Goal: Use online tool/utility

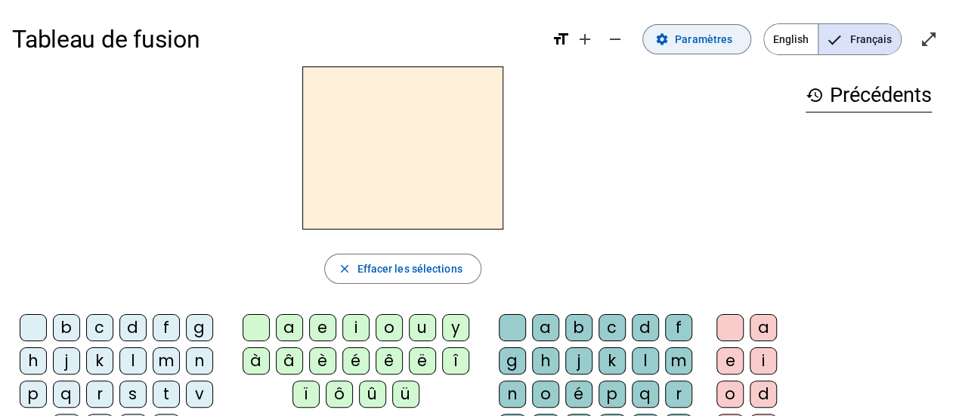
click at [669, 39] on mat-icon "settings" at bounding box center [662, 39] width 14 height 14
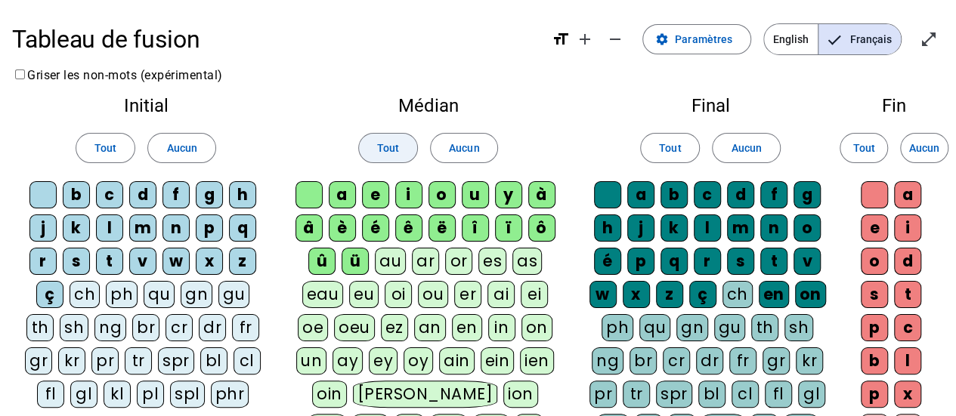
click at [396, 155] on span "Tout" at bounding box center [388, 148] width 22 height 18
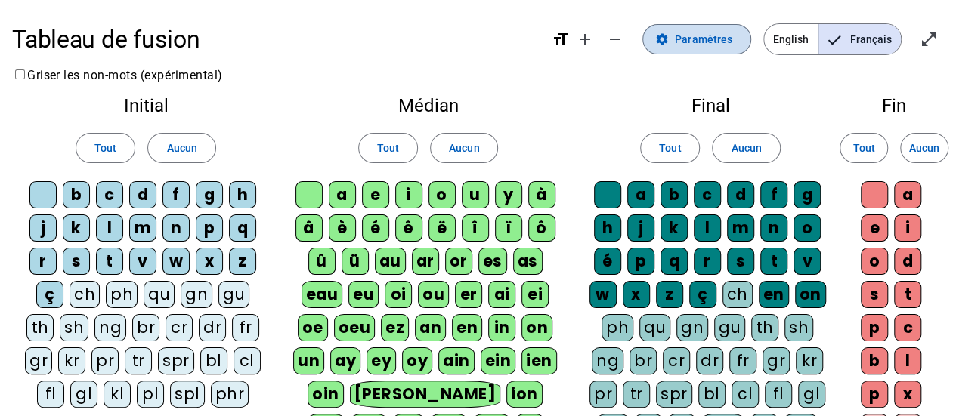
click at [675, 40] on span at bounding box center [696, 39] width 107 height 36
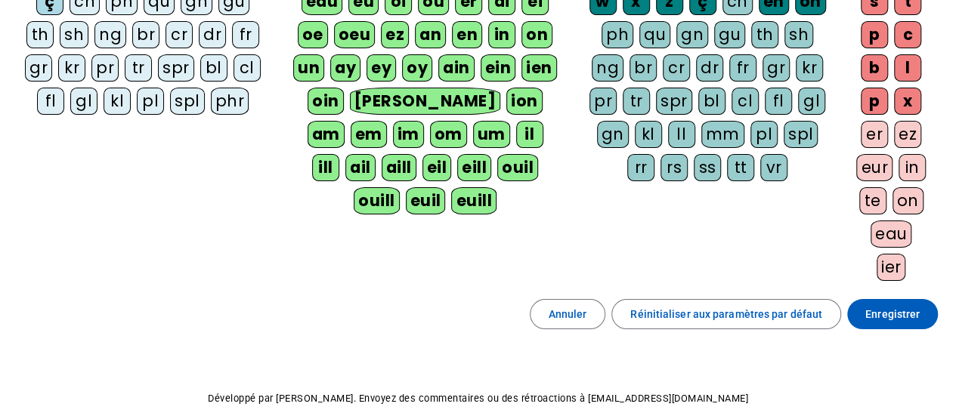
scroll to position [313, 0]
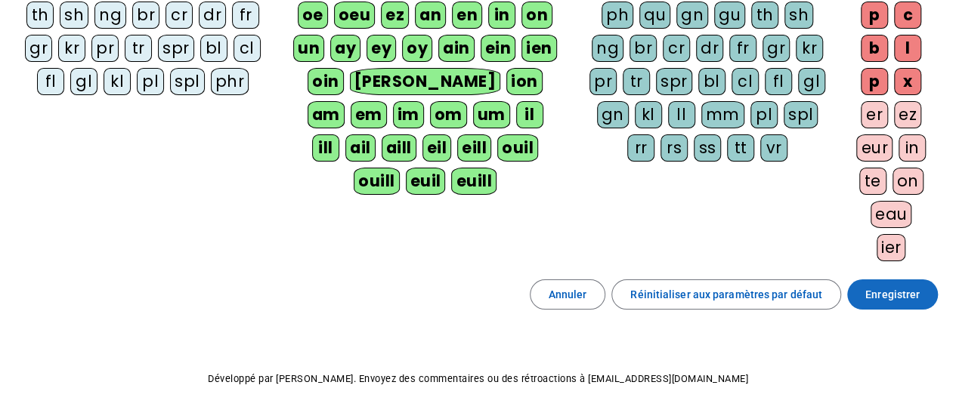
click at [901, 286] on span "Enregistrer" at bounding box center [892, 295] width 54 height 18
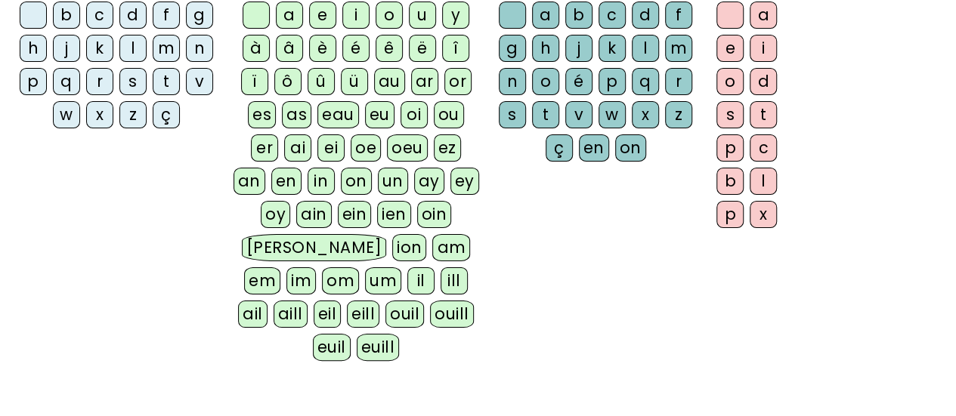
scroll to position [344, 0]
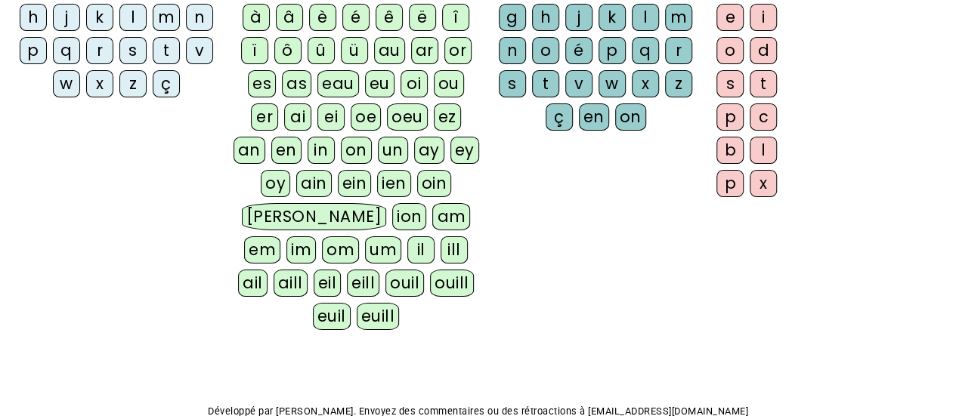
click at [450, 236] on div "ill" at bounding box center [453, 249] width 27 height 27
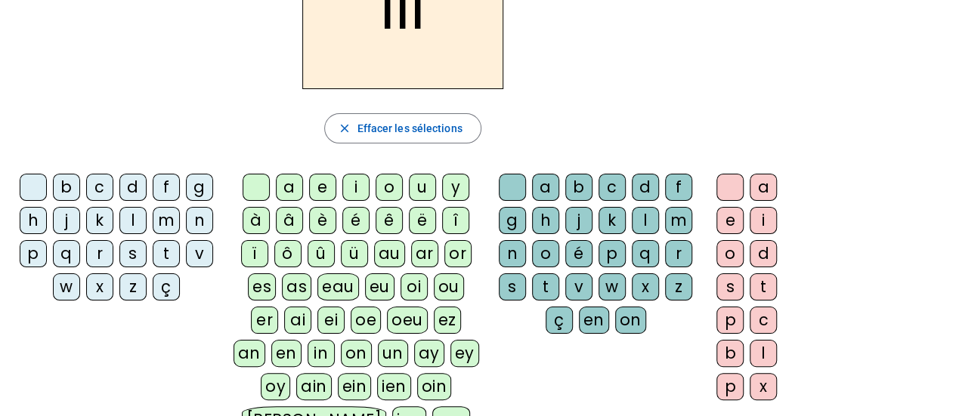
scroll to position [144, 0]
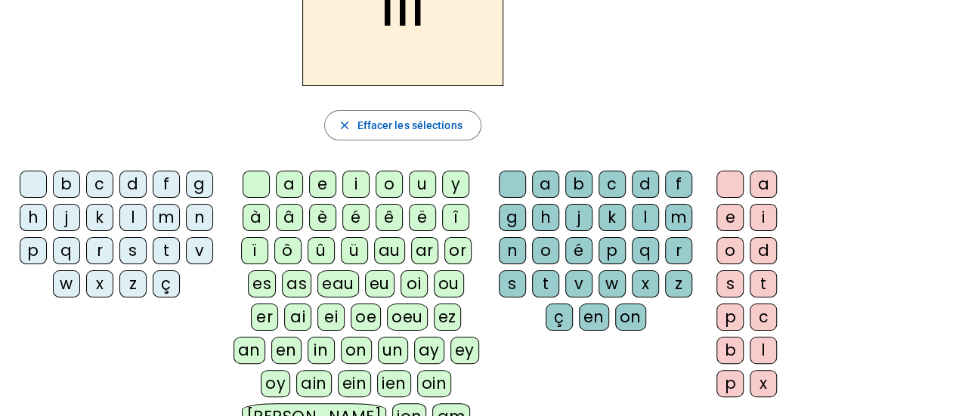
click at [131, 178] on div "d" at bounding box center [132, 184] width 27 height 27
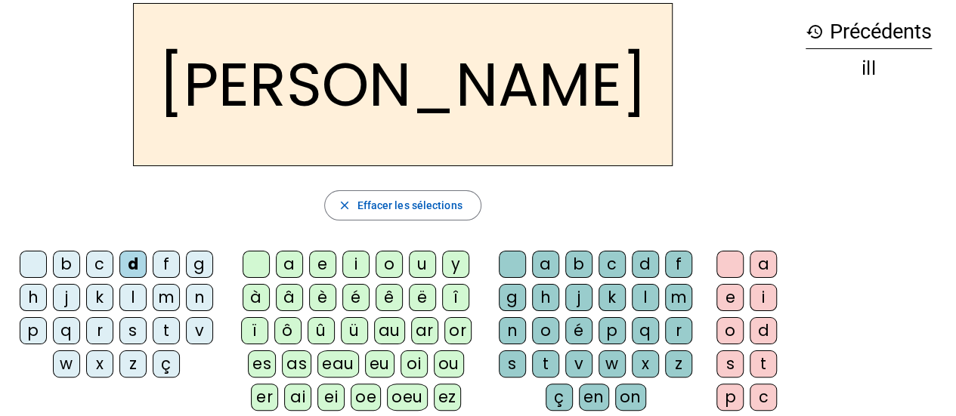
scroll to position [64, 0]
click at [67, 259] on div "b" at bounding box center [66, 263] width 27 height 27
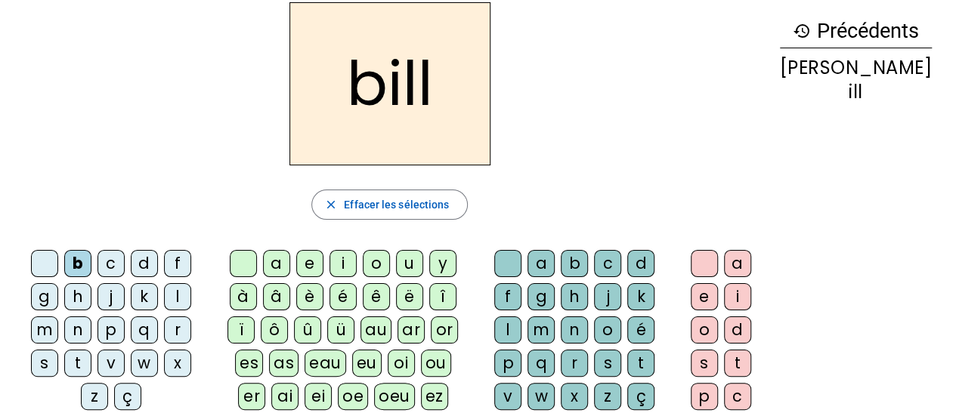
click at [257, 287] on div "à" at bounding box center [243, 296] width 27 height 27
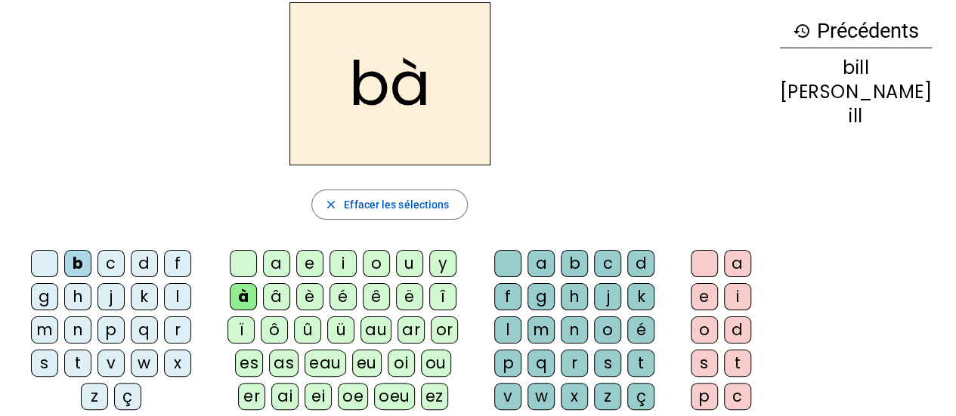
click at [612, 280] on letter-bubble "c" at bounding box center [610, 266] width 33 height 33
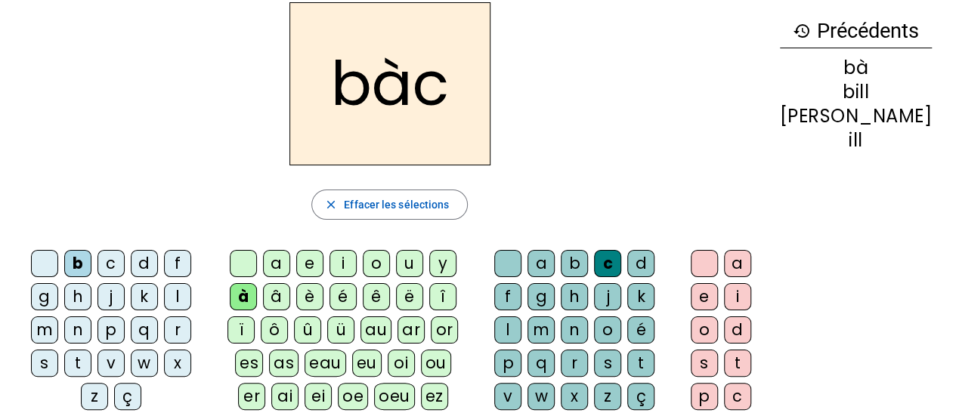
click at [751, 254] on div "a" at bounding box center [737, 263] width 27 height 27
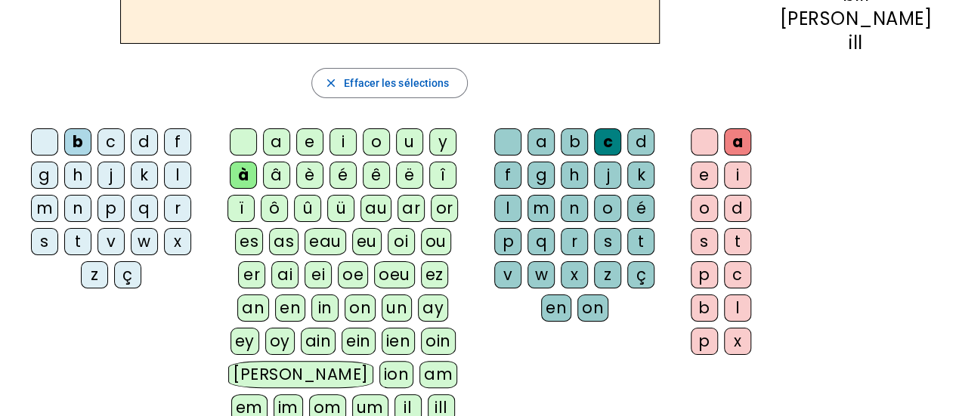
scroll to position [187, 0]
click at [421, 335] on div "oin" at bounding box center [438, 340] width 35 height 27
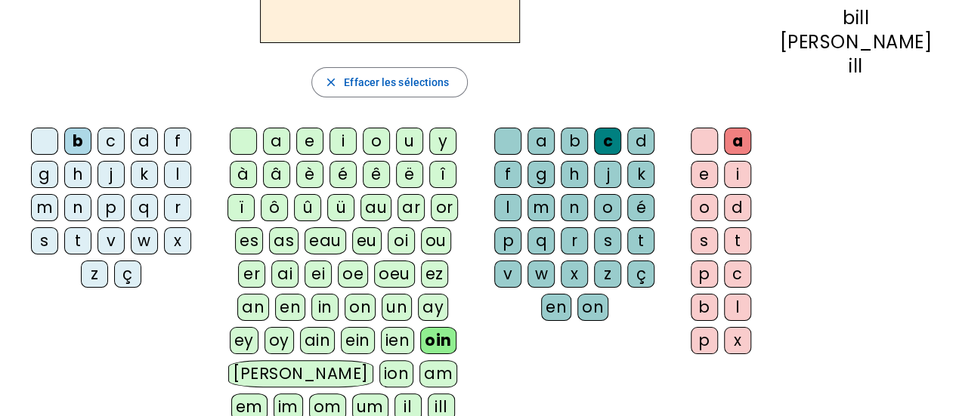
click at [422, 394] on div "il" at bounding box center [407, 407] width 27 height 27
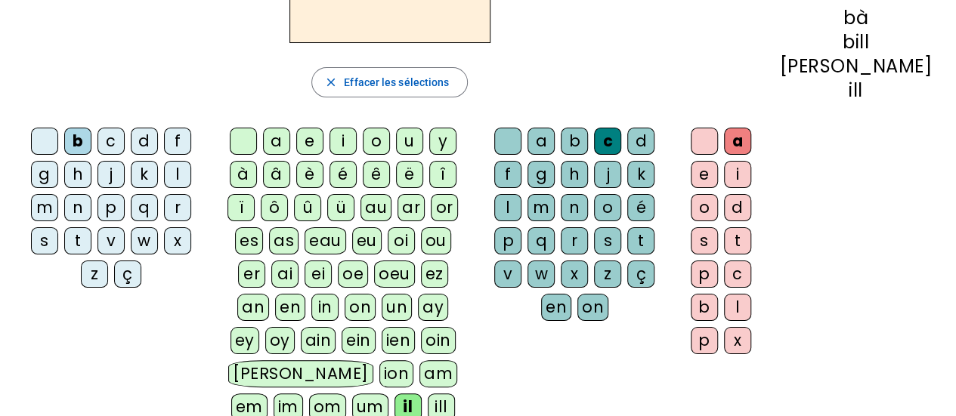
click at [455, 394] on div "ill" at bounding box center [441, 407] width 27 height 27
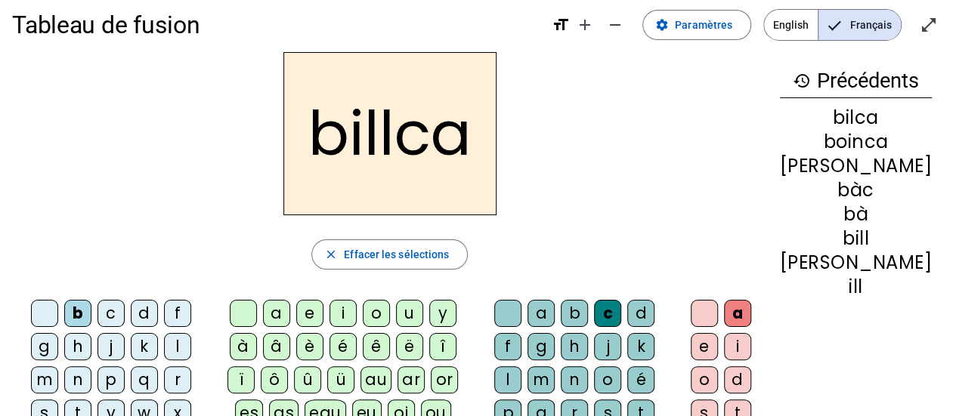
scroll to position [0, 0]
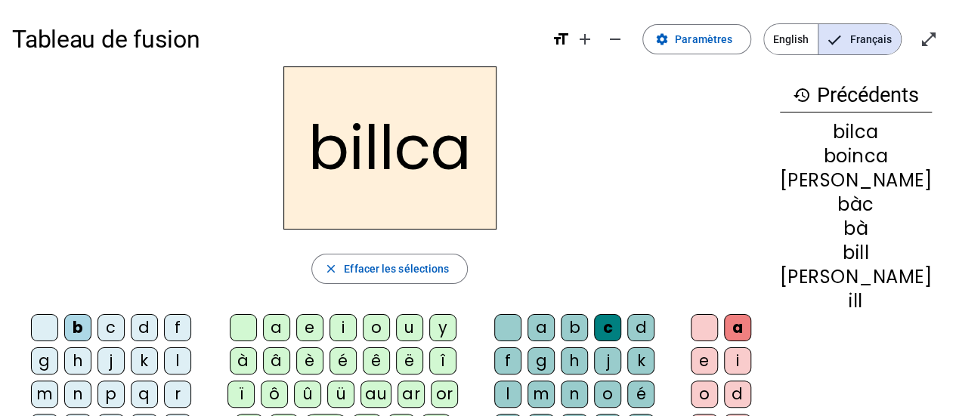
click at [754, 254] on div "close Effacer les sélections" at bounding box center [389, 269] width 755 height 30
click at [718, 366] on div "e" at bounding box center [703, 361] width 27 height 27
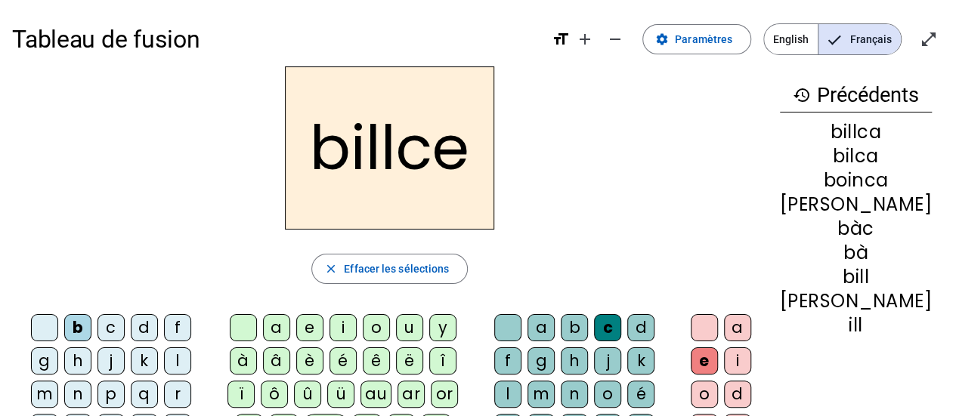
click at [555, 381] on div "m" at bounding box center [540, 394] width 27 height 27
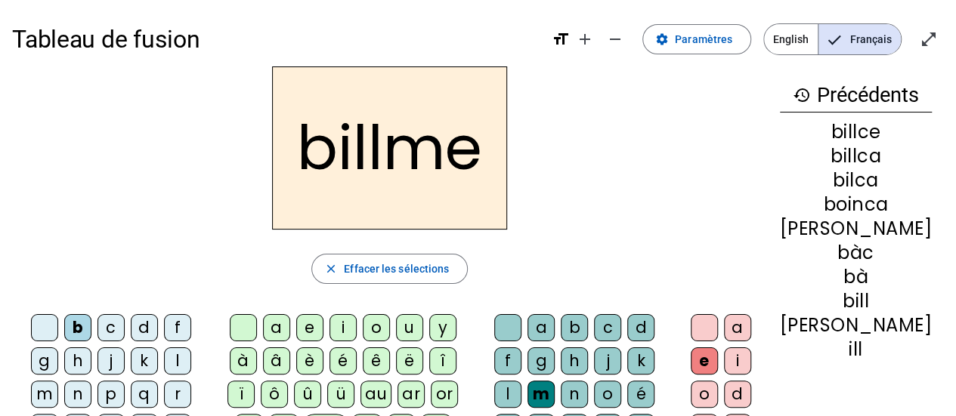
click at [581, 333] on div "b" at bounding box center [574, 327] width 27 height 27
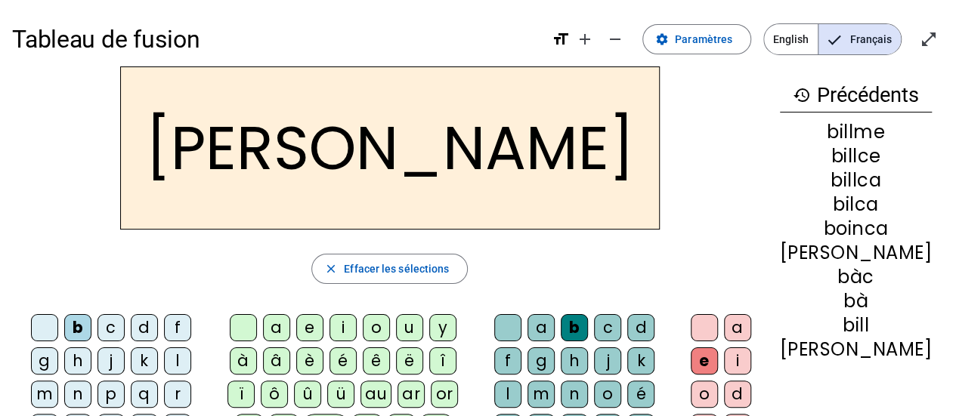
click at [718, 360] on div "e" at bounding box center [703, 361] width 27 height 27
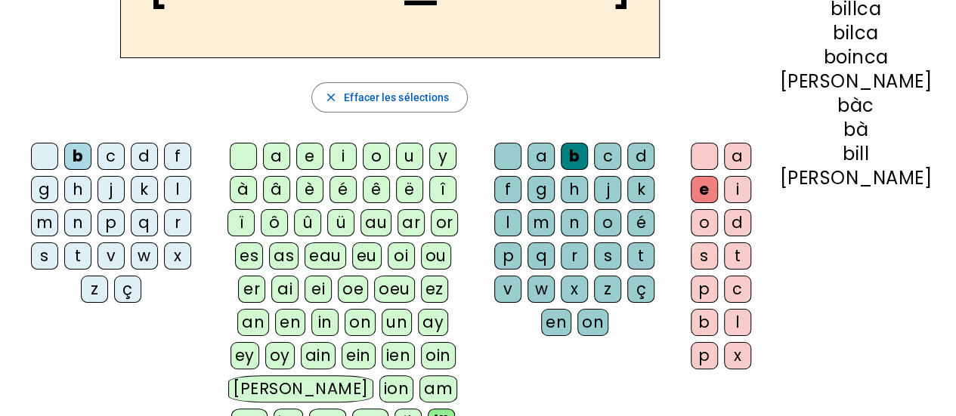
scroll to position [172, 0]
click at [608, 308] on div "on" at bounding box center [592, 321] width 31 height 27
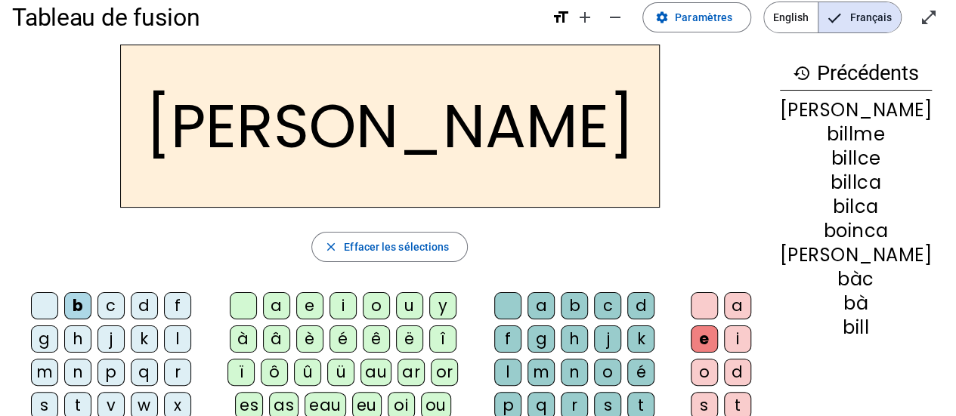
scroll to position [0, 0]
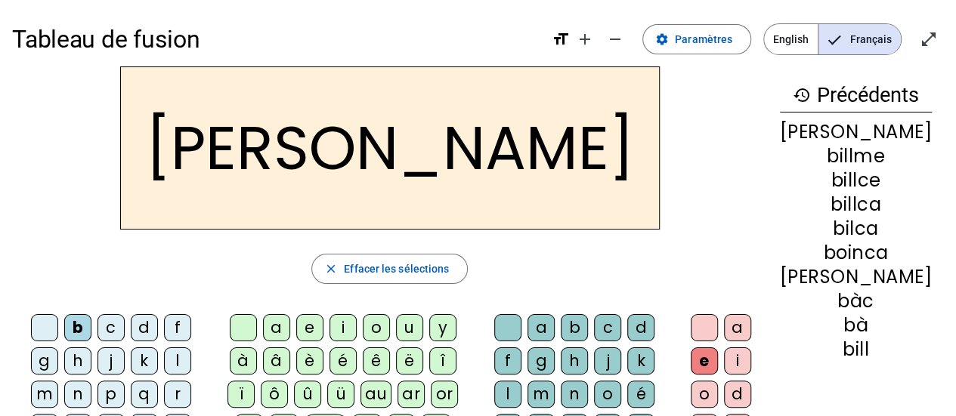
click at [58, 348] on div "g" at bounding box center [44, 361] width 27 height 27
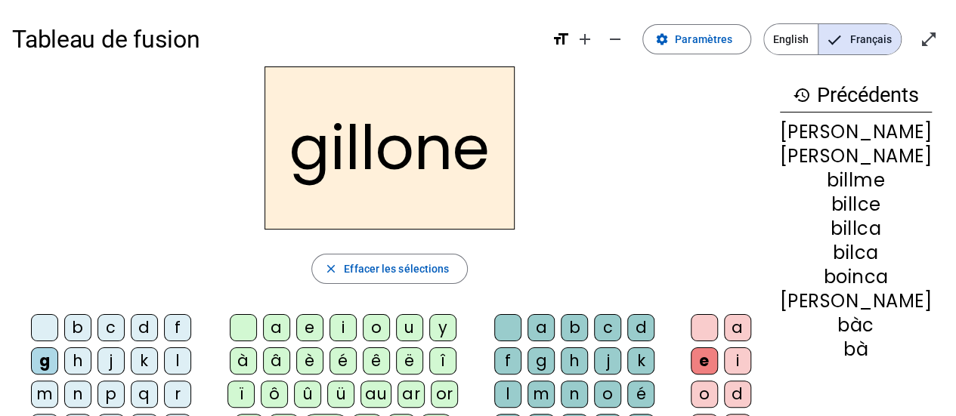
click at [349, 187] on h2 "gillone" at bounding box center [389, 147] width 250 height 163
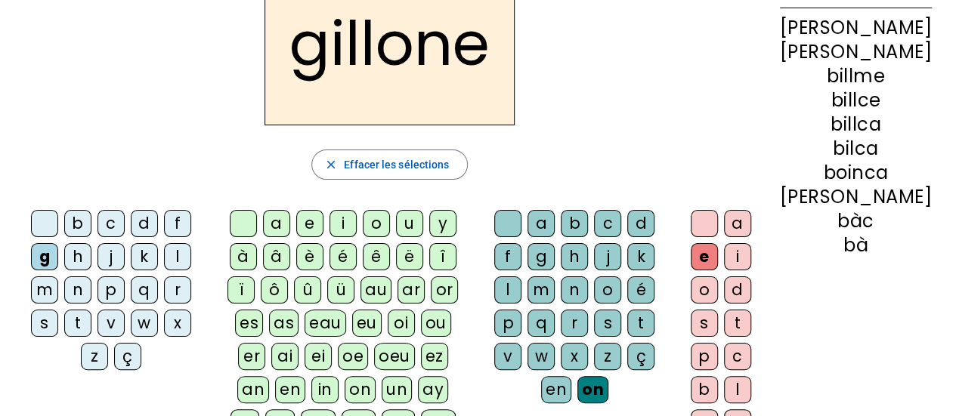
scroll to position [107, 0]
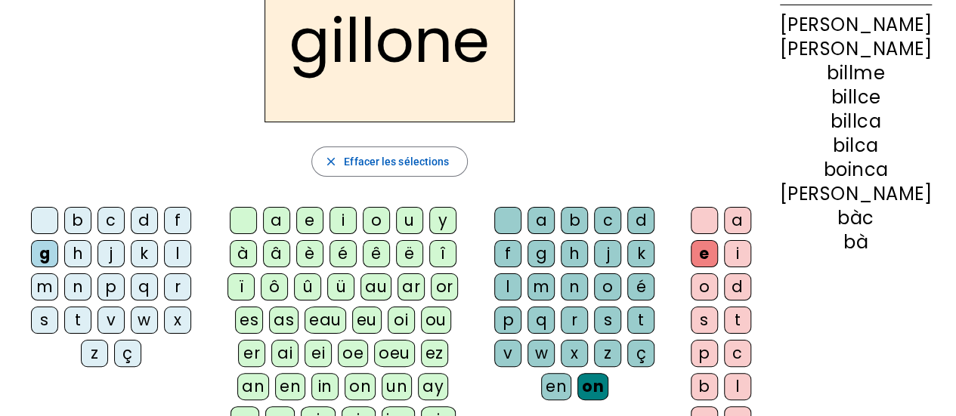
click at [555, 273] on div "m" at bounding box center [540, 286] width 27 height 27
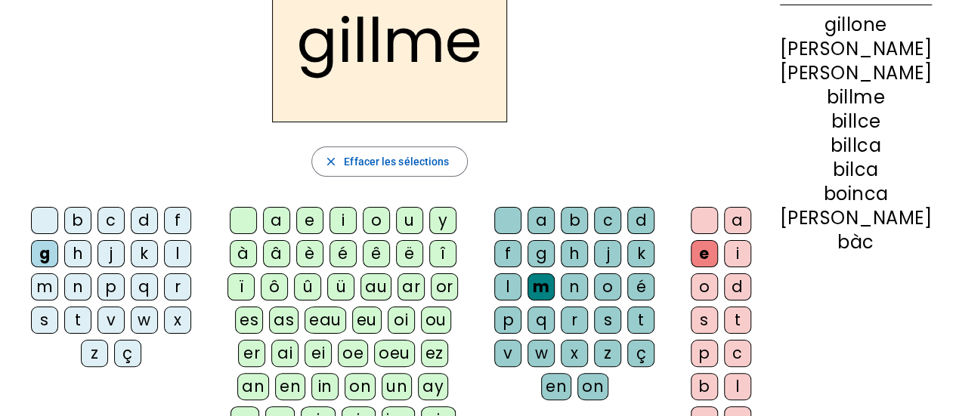
click at [64, 307] on letter-bubble "s" at bounding box center [47, 323] width 33 height 33
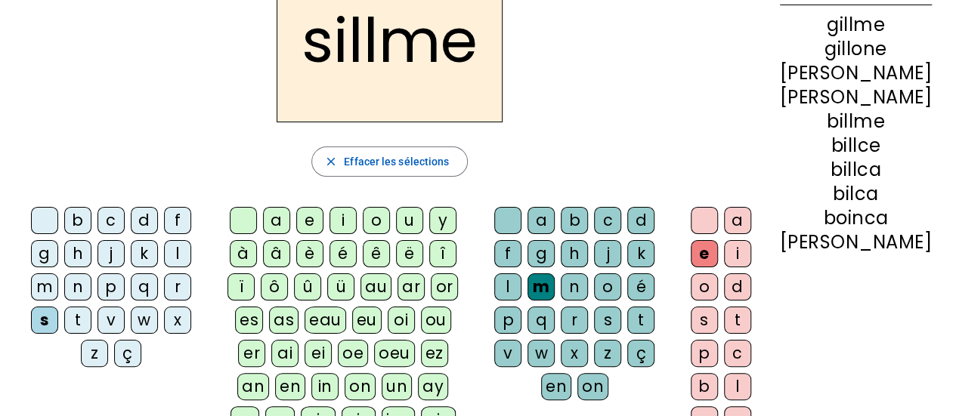
click at [476, 91] on h2 "sillme" at bounding box center [389, 40] width 226 height 163
click at [451, 244] on div "î" at bounding box center [442, 253] width 27 height 27
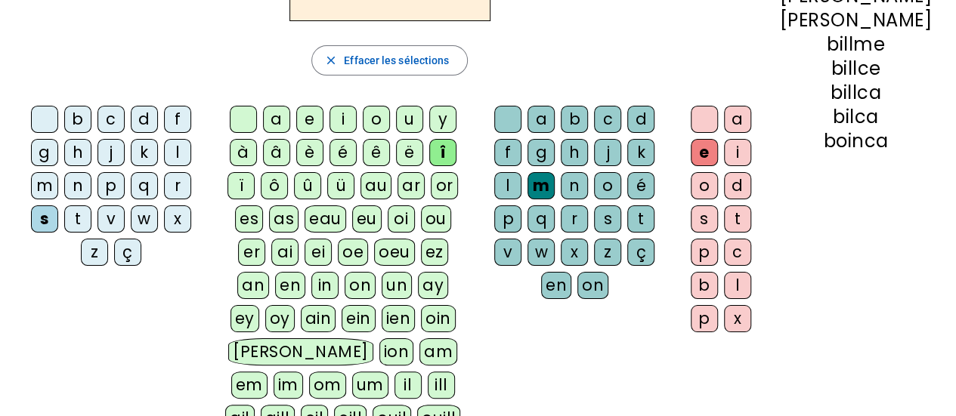
scroll to position [207, 0]
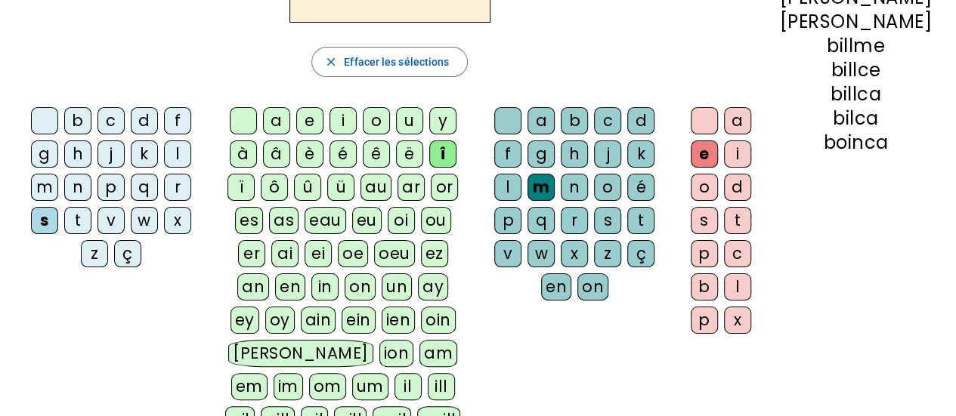
click at [305, 273] on div "en" at bounding box center [290, 286] width 30 height 27
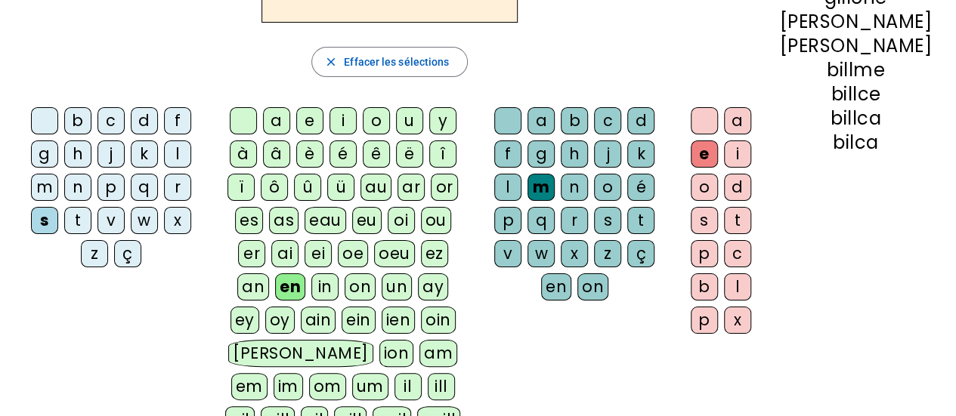
click at [444, 373] on div "ill" at bounding box center [441, 386] width 27 height 27
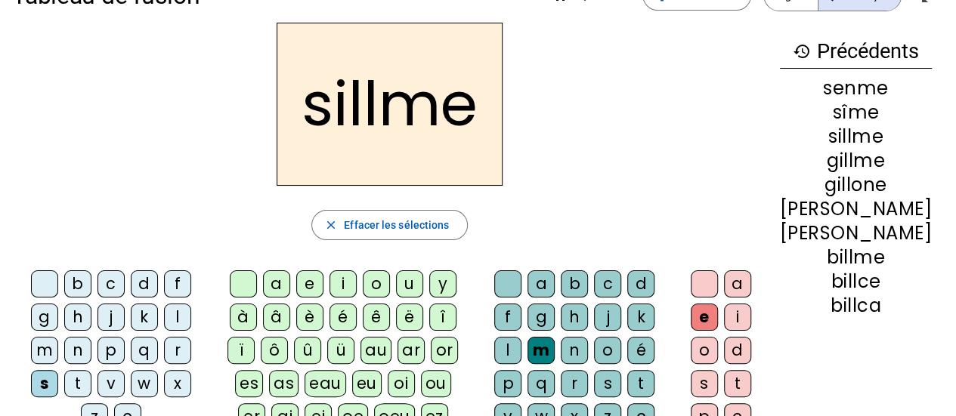
scroll to position [11, 0]
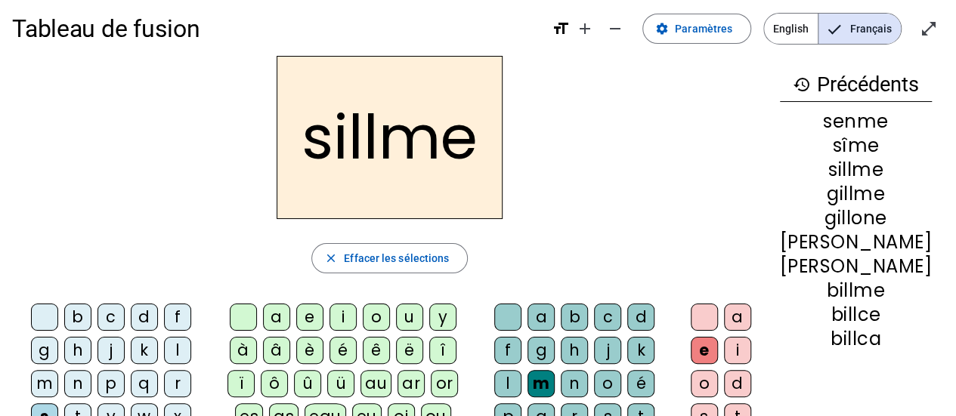
click at [387, 304] on div "o" at bounding box center [376, 317] width 27 height 27
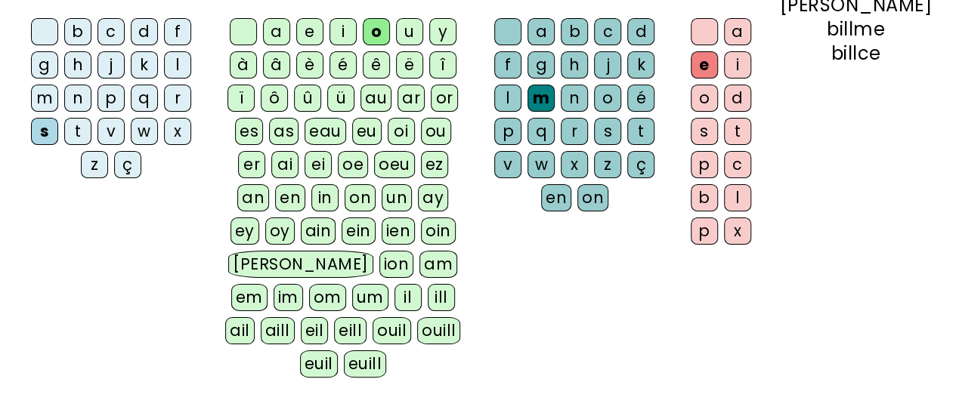
scroll to position [316, 0]
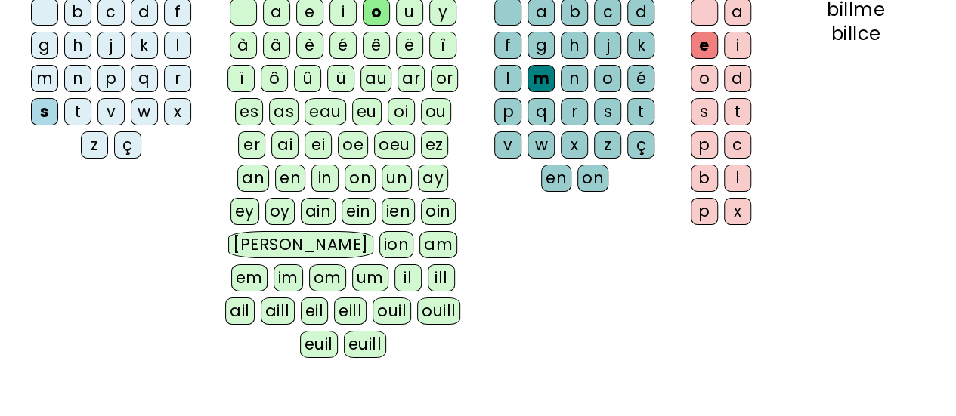
click at [455, 264] on div "ill" at bounding box center [441, 277] width 27 height 27
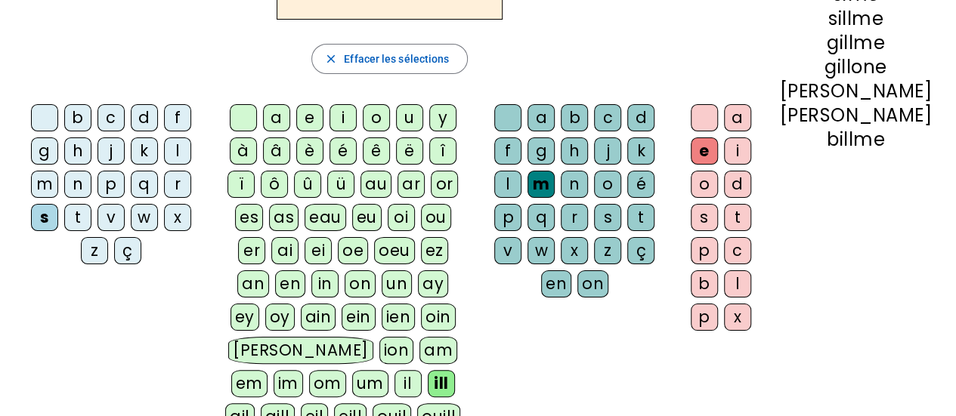
scroll to position [0, 0]
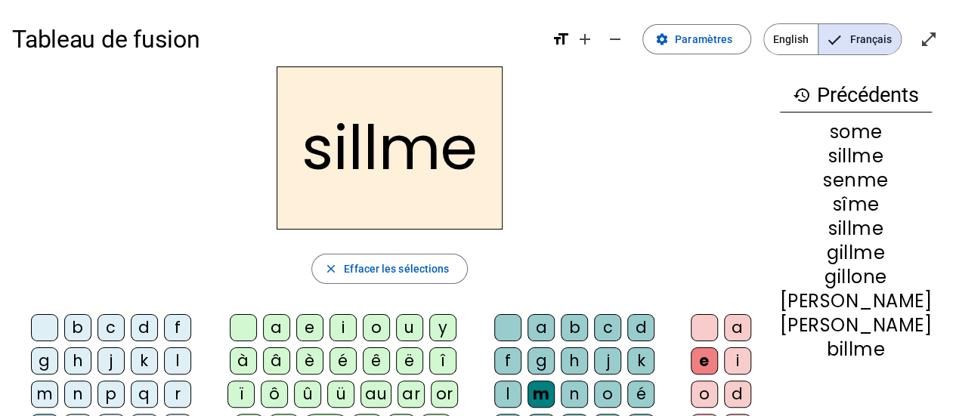
click at [290, 350] on div "â" at bounding box center [276, 361] width 27 height 27
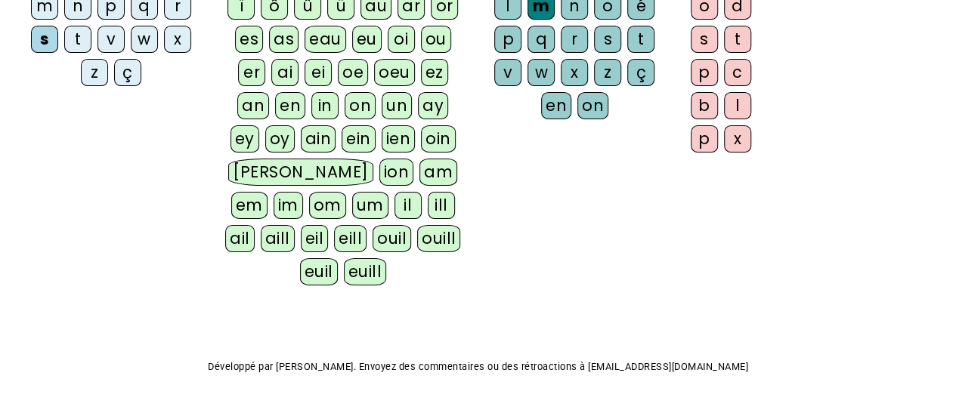
scroll to position [329, 0]
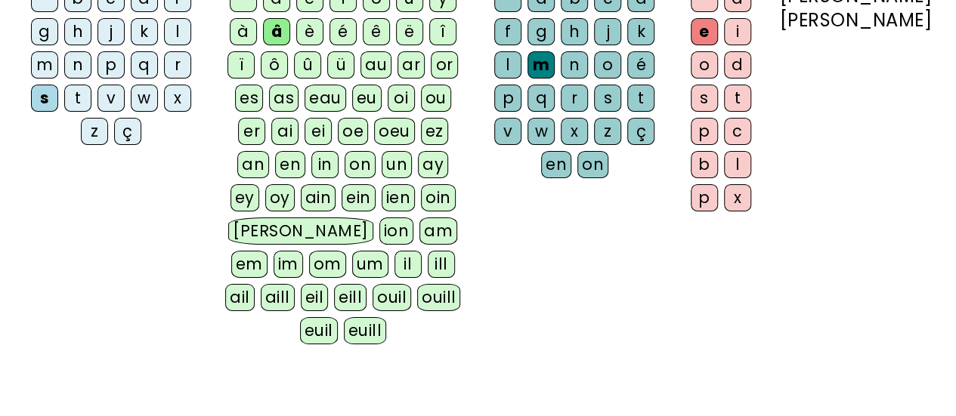
click at [452, 251] on div "ill" at bounding box center [441, 264] width 27 height 27
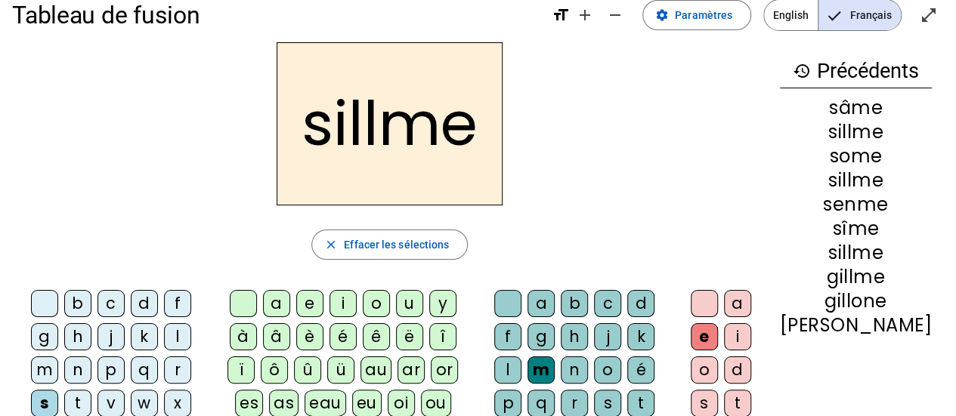
scroll to position [20, 0]
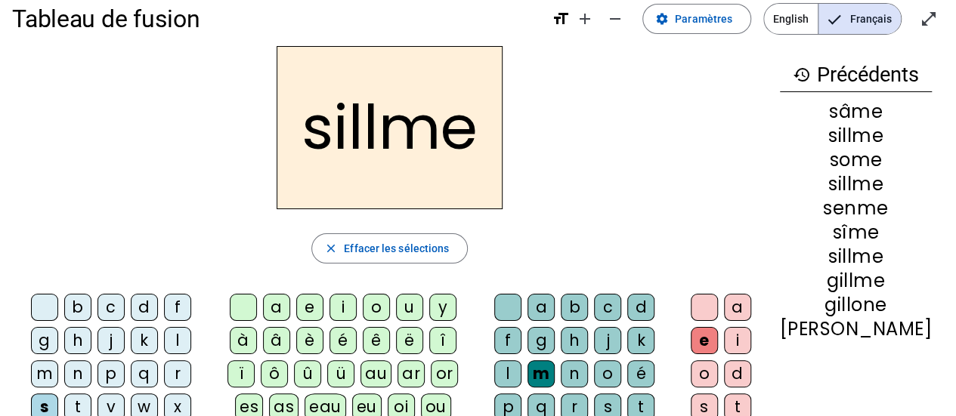
click at [97, 315] on div "c" at bounding box center [110, 307] width 27 height 27
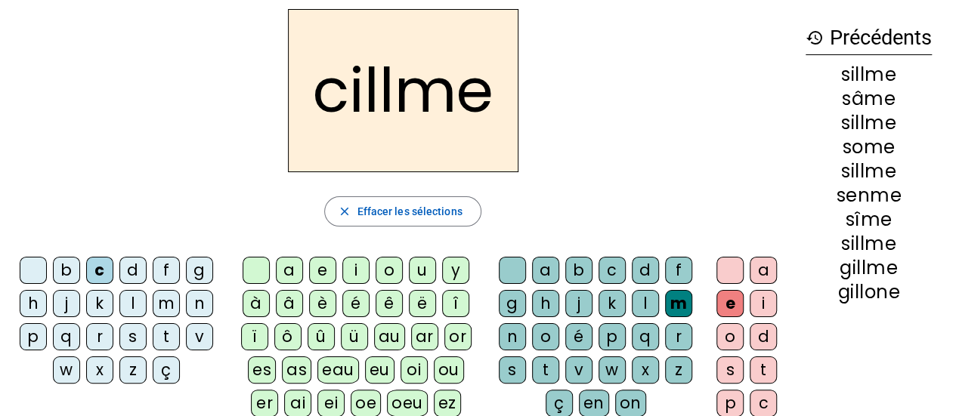
scroll to position [58, 0]
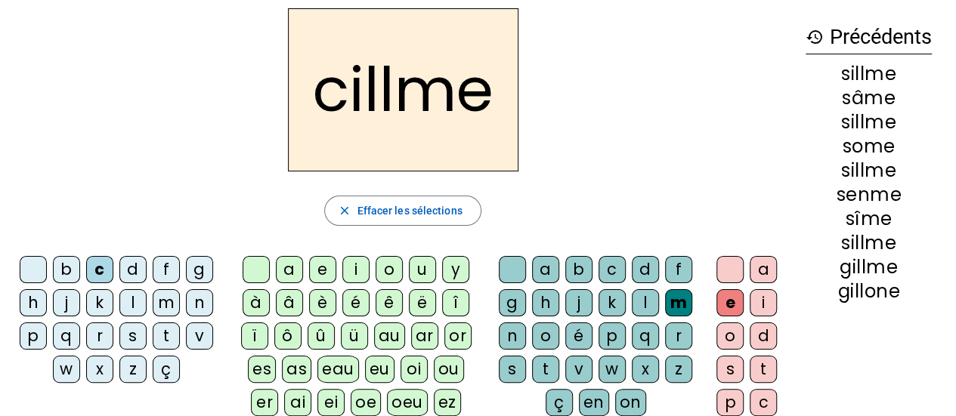
click at [561, 308] on letter-bubble "h" at bounding box center [548, 305] width 33 height 33
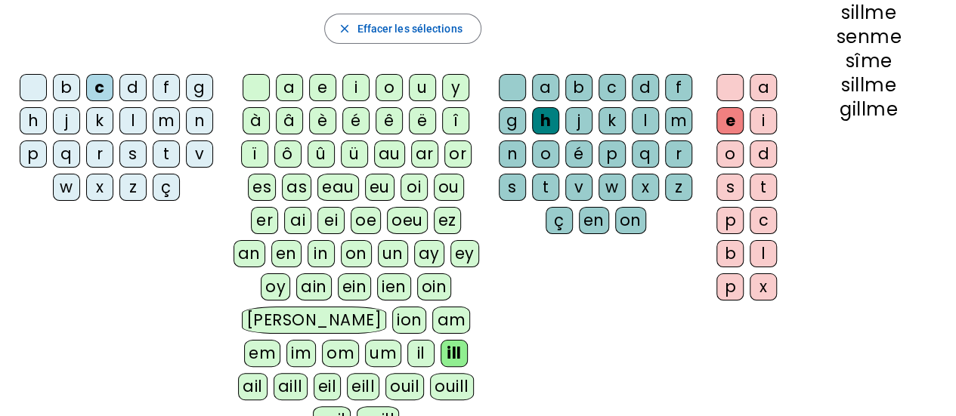
scroll to position [242, 0]
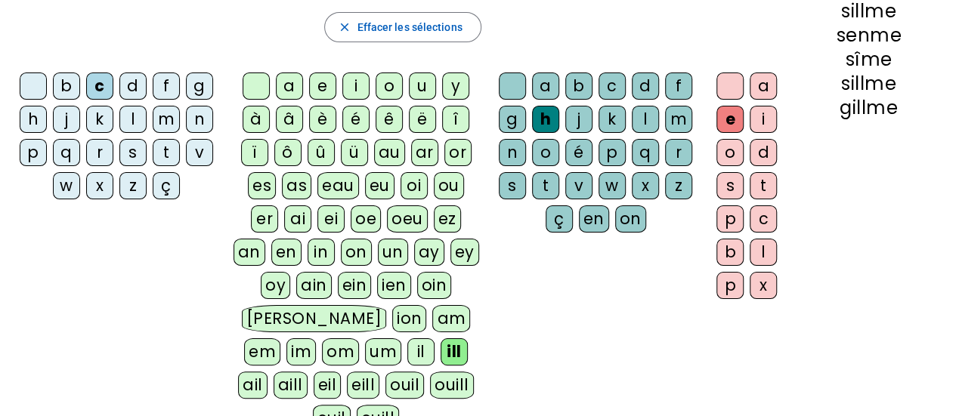
click at [98, 145] on div "r" at bounding box center [99, 152] width 27 height 27
click at [88, 107] on div "k" at bounding box center [99, 119] width 27 height 27
click at [107, 92] on div "c" at bounding box center [99, 86] width 27 height 27
click at [440, 193] on div "ou" at bounding box center [449, 185] width 30 height 27
click at [301, 239] on div "en" at bounding box center [286, 252] width 30 height 27
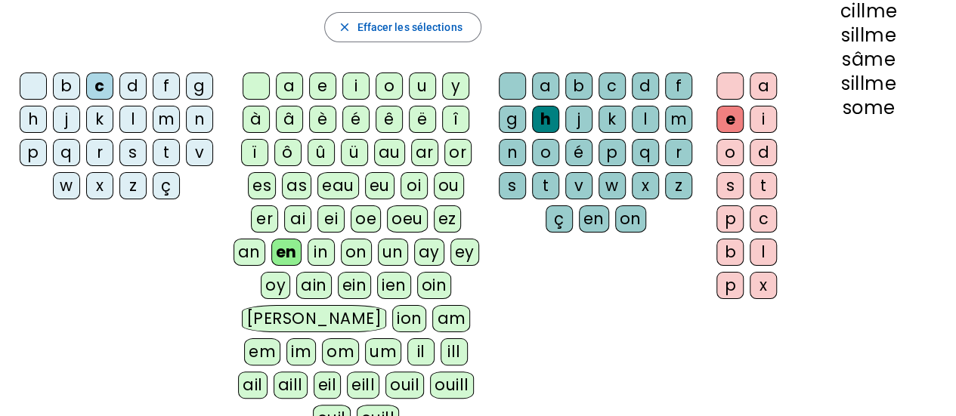
click at [500, 196] on letter-bubble "s" at bounding box center [515, 188] width 33 height 33
click at [278, 205] on div "er" at bounding box center [264, 218] width 27 height 27
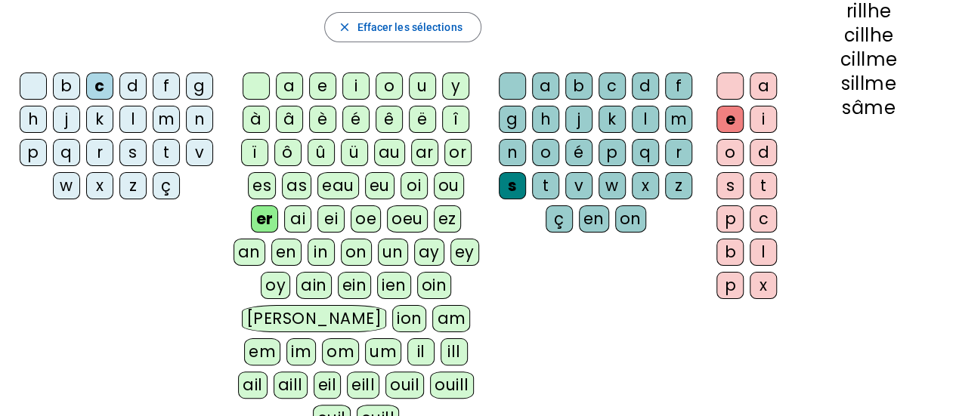
click at [475, 327] on div "a e i o u y à â è é ê ë î ï ô û ü au ar or es as eau eu oi ou er ai ei oe oeu e…" at bounding box center [359, 256] width 252 height 366
drag, startPoint x: 470, startPoint y: 172, endPoint x: 475, endPoint y: 327, distance: 155.0
click at [475, 327] on div "a e i o u y à â è é ê ë î ï ô û ü au ar or es as eau eu oi ou er ai ei oe oeu e…" at bounding box center [359, 256] width 252 height 366
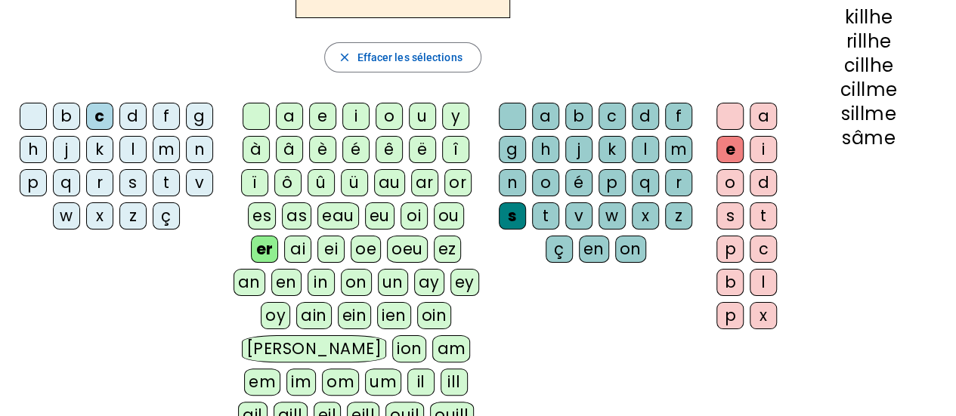
scroll to position [221, 0]
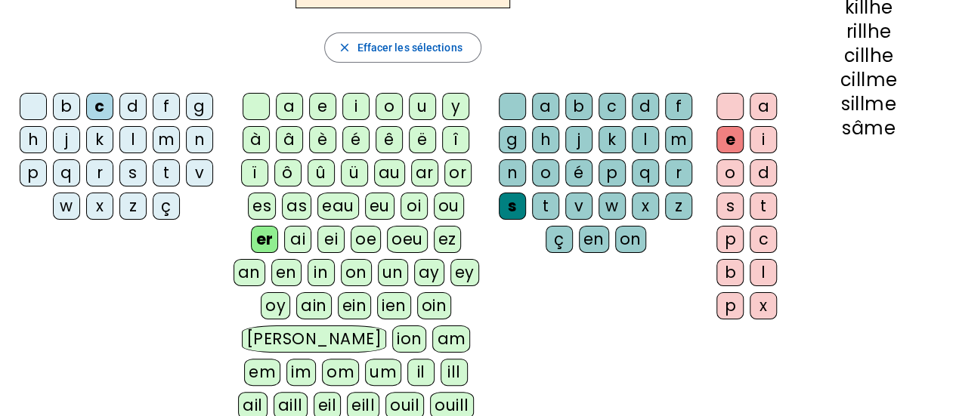
click at [449, 359] on div "ill" at bounding box center [453, 372] width 27 height 27
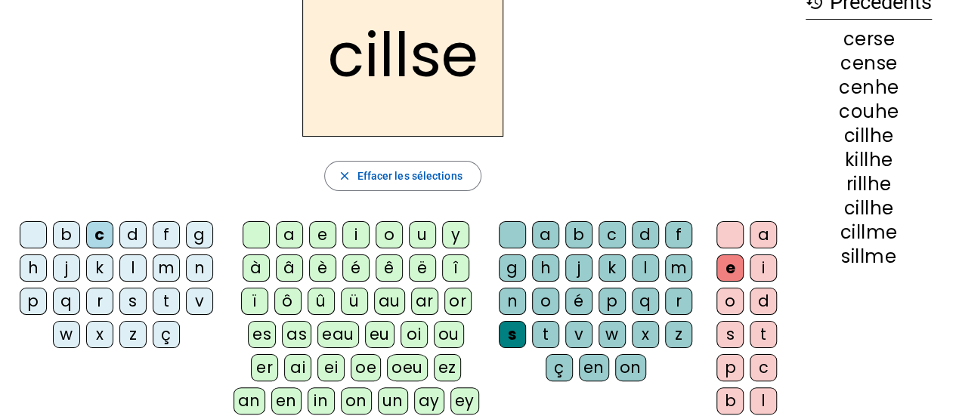
scroll to position [94, 0]
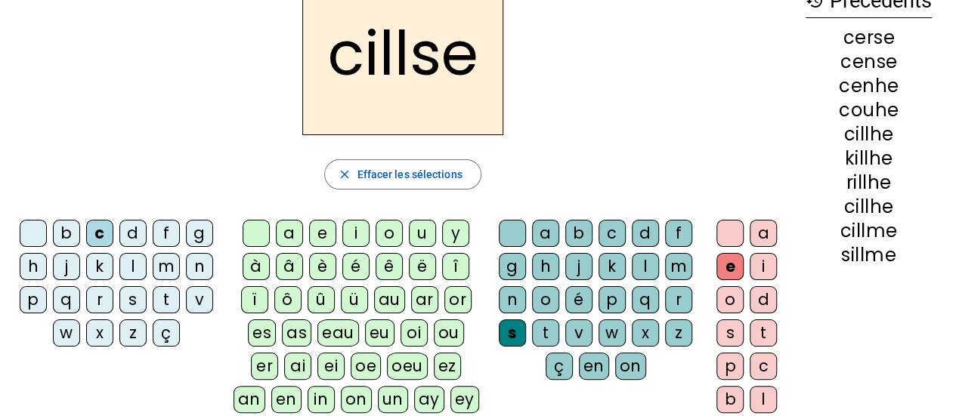
click at [680, 322] on div "z" at bounding box center [678, 333] width 27 height 27
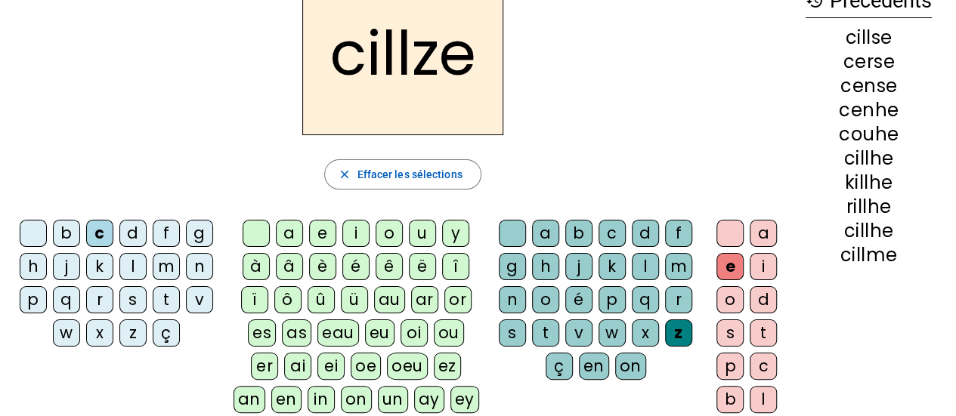
click at [672, 253] on div "m" at bounding box center [678, 266] width 27 height 27
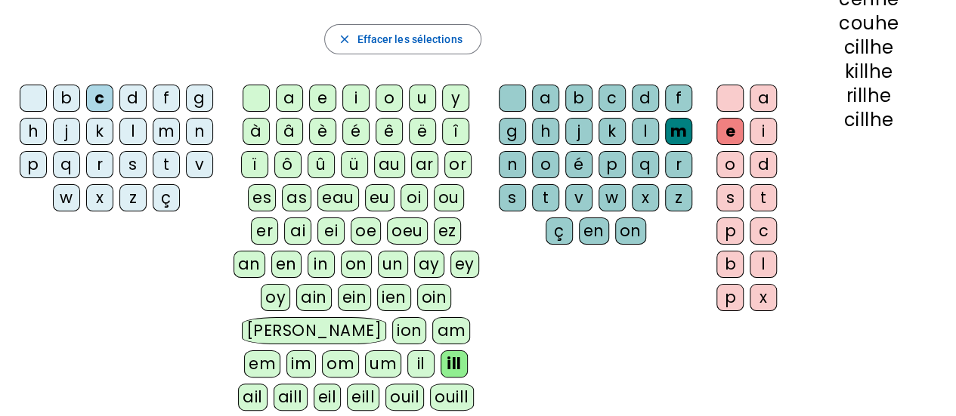
scroll to position [234, 0]
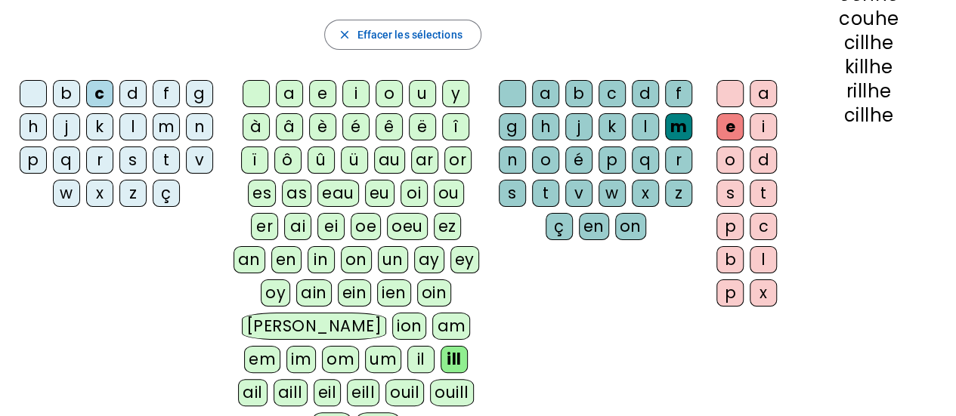
click at [439, 196] on div "ou" at bounding box center [449, 193] width 30 height 27
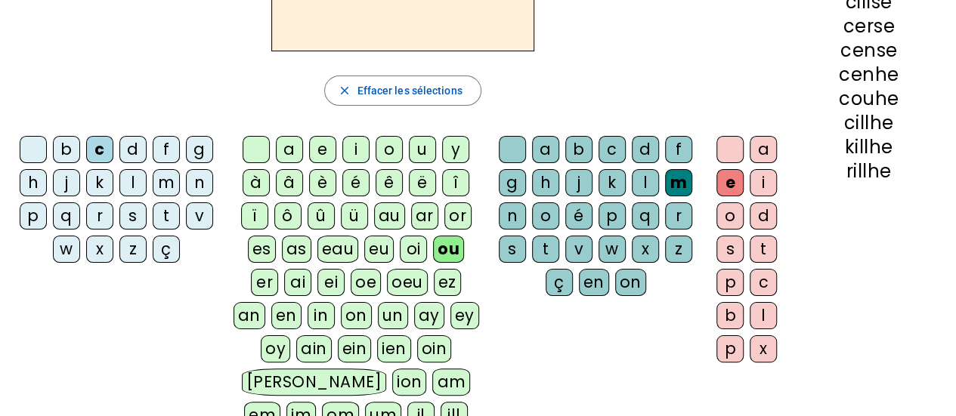
scroll to position [178, 0]
click at [92, 183] on div "k" at bounding box center [99, 182] width 27 height 27
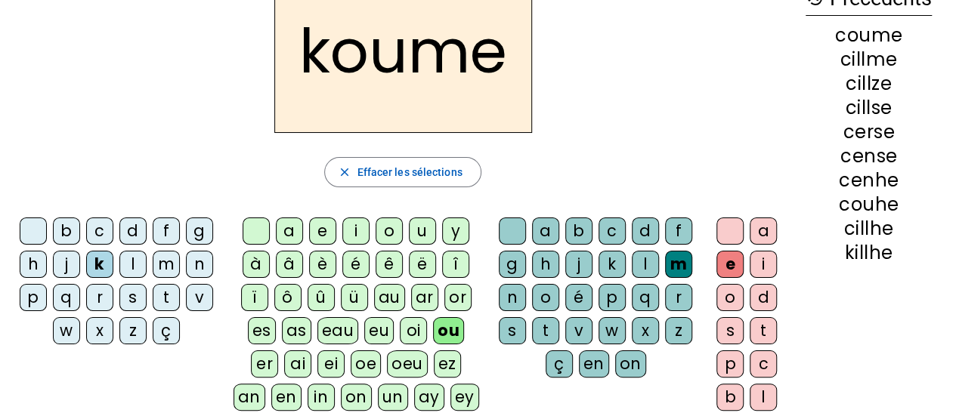
scroll to position [97, 0]
click at [577, 263] on div "j" at bounding box center [578, 263] width 27 height 27
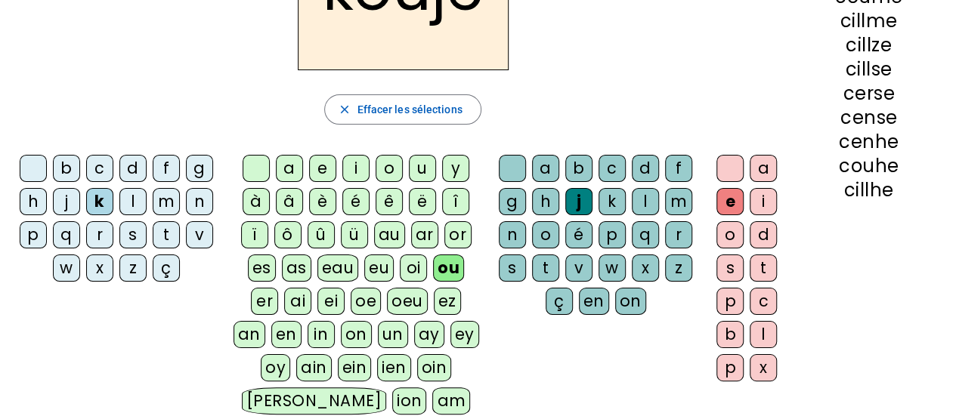
scroll to position [159, 0]
click at [724, 171] on div at bounding box center [729, 169] width 27 height 27
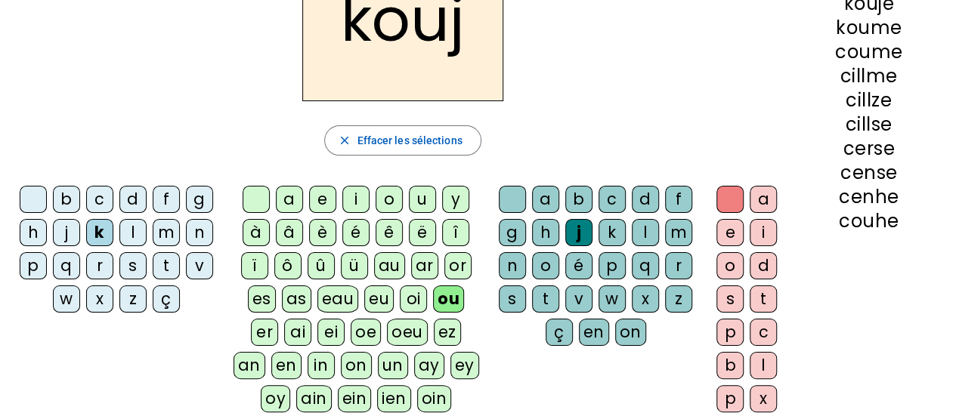
scroll to position [137, 0]
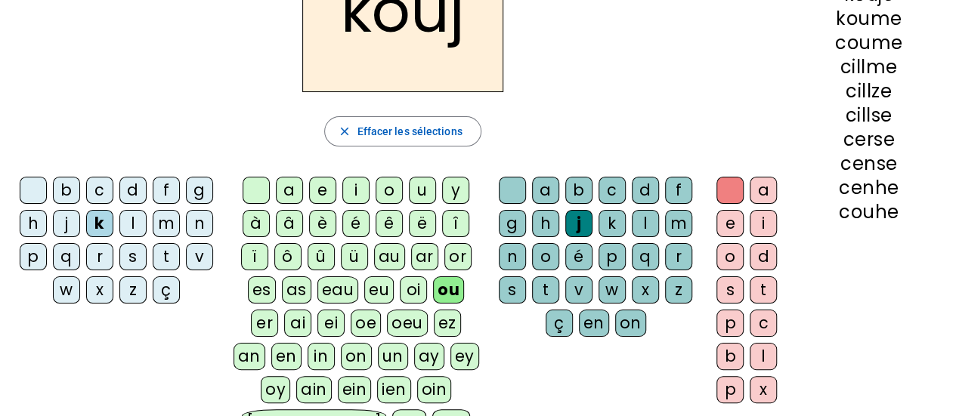
click at [97, 286] on div "x" at bounding box center [99, 289] width 27 height 27
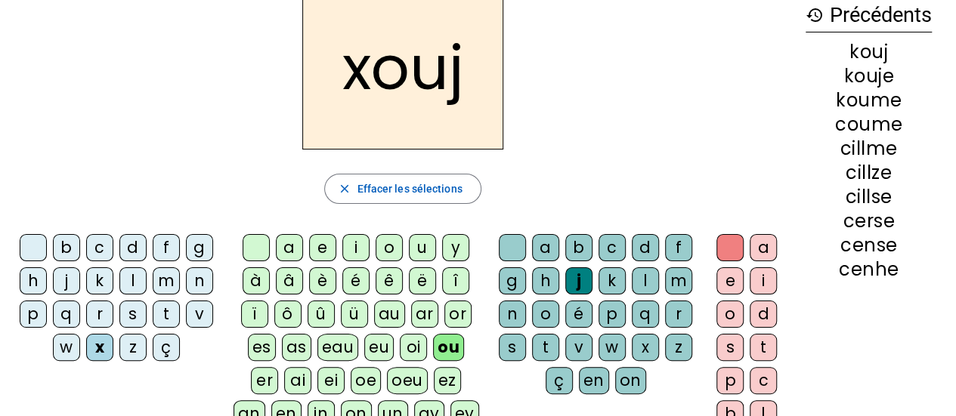
scroll to position [74, 0]
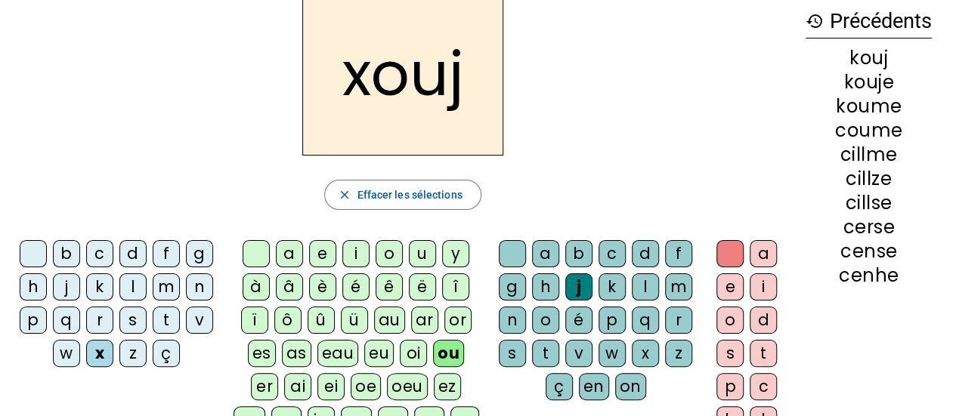
click at [681, 249] on div "f" at bounding box center [678, 253] width 27 height 27
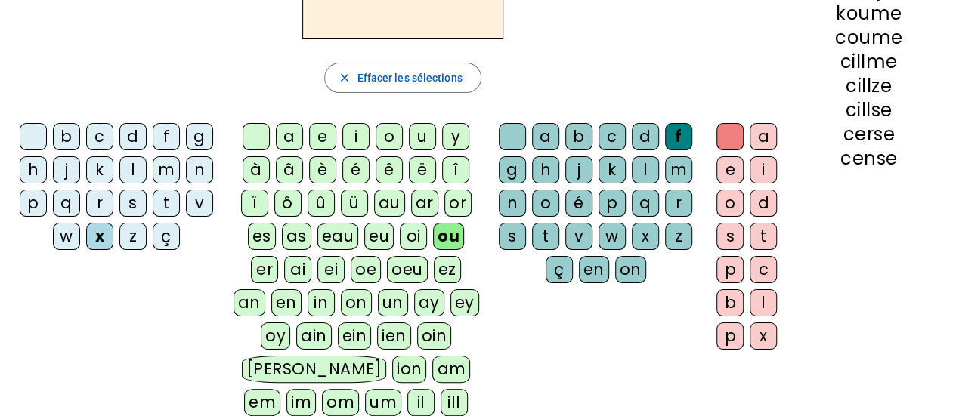
scroll to position [200, 0]
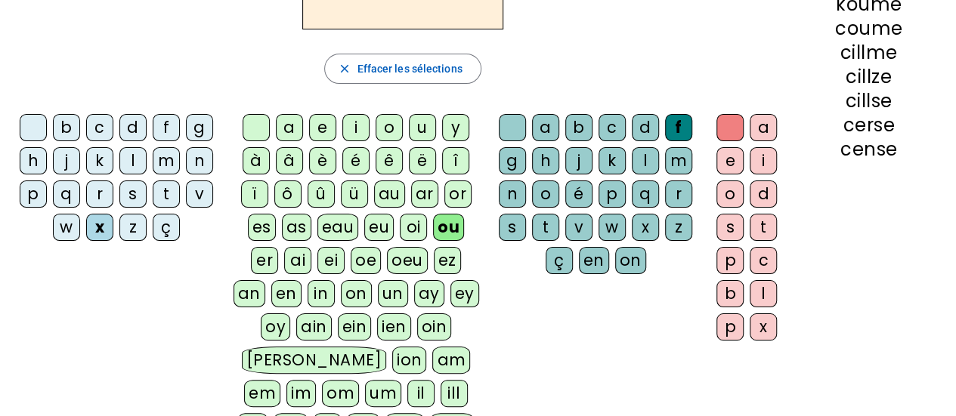
click at [730, 325] on div "p" at bounding box center [729, 327] width 27 height 27
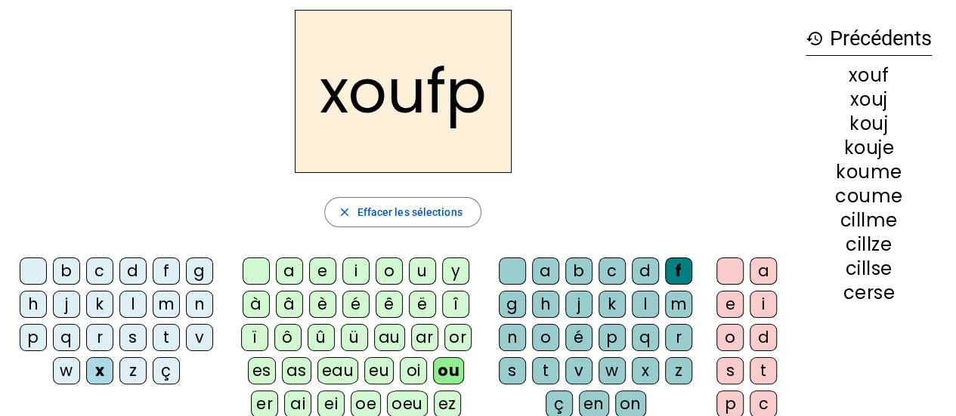
scroll to position [52, 0]
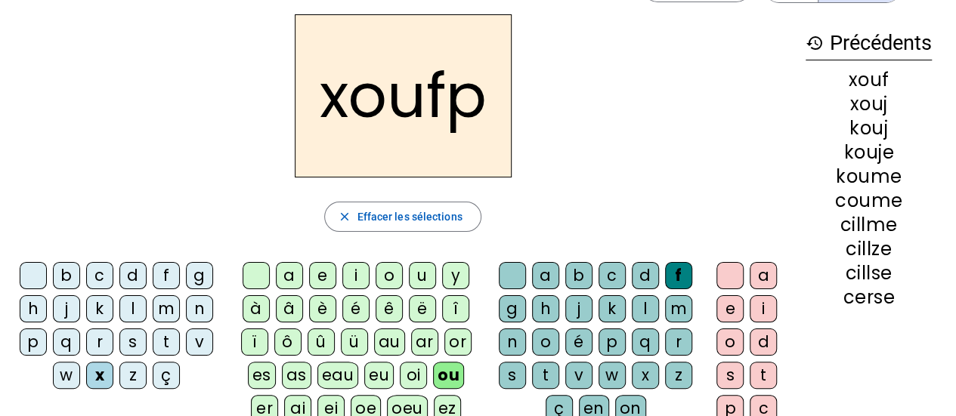
click at [168, 382] on div "ç" at bounding box center [166, 375] width 27 height 27
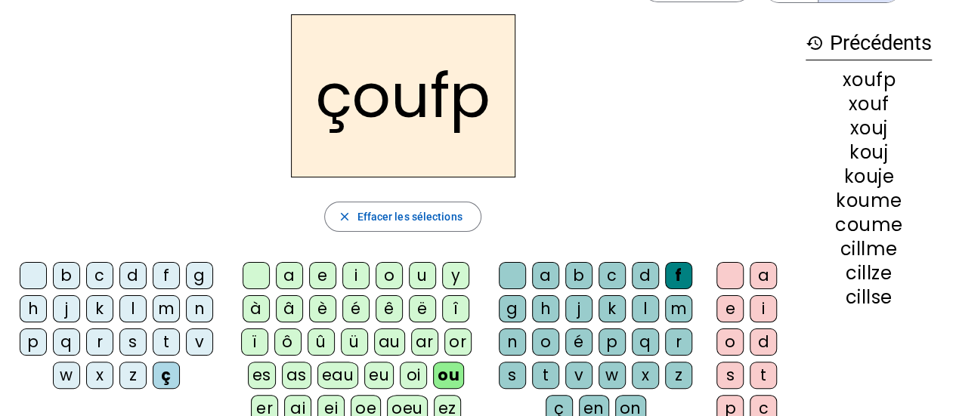
click at [675, 309] on div "m" at bounding box center [678, 308] width 27 height 27
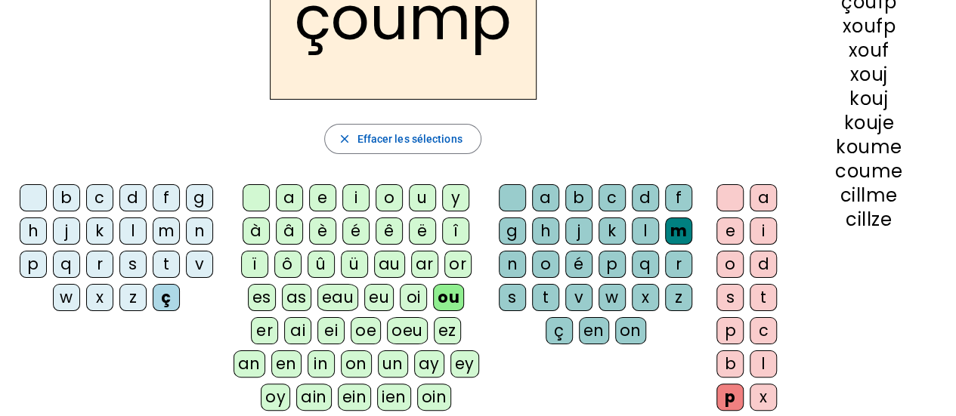
scroll to position [125, 0]
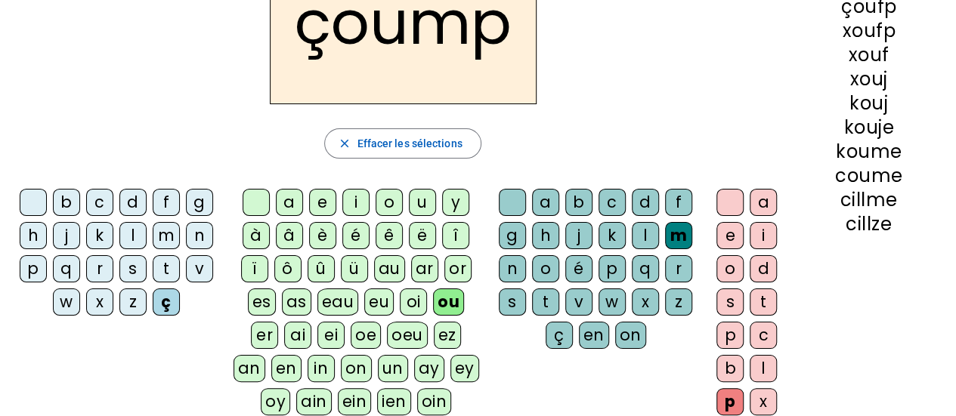
click at [737, 270] on div "o" at bounding box center [729, 268] width 27 height 27
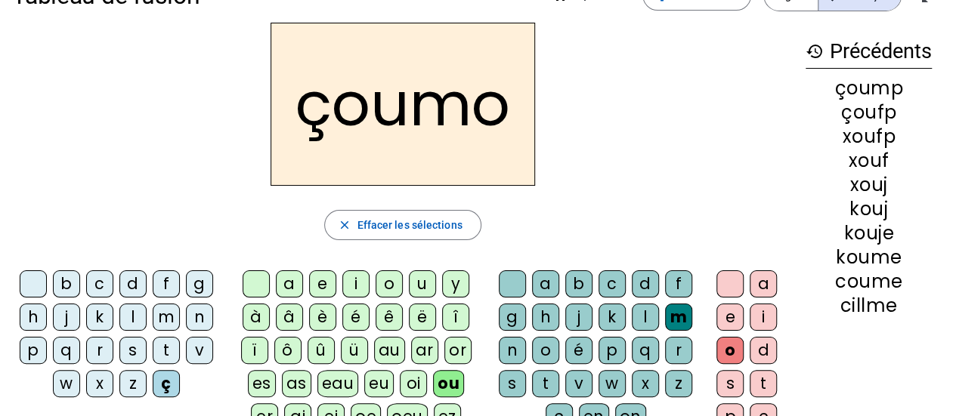
scroll to position [0, 0]
